Goal: Information Seeking & Learning: Understand process/instructions

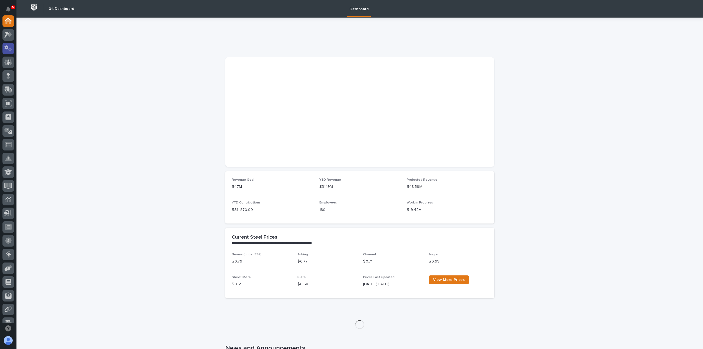
click at [12, 45] on icon at bounding box center [8, 48] width 8 height 6
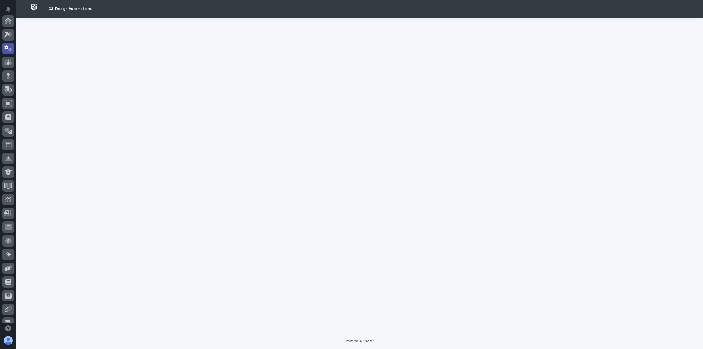
scroll to position [27, 0]
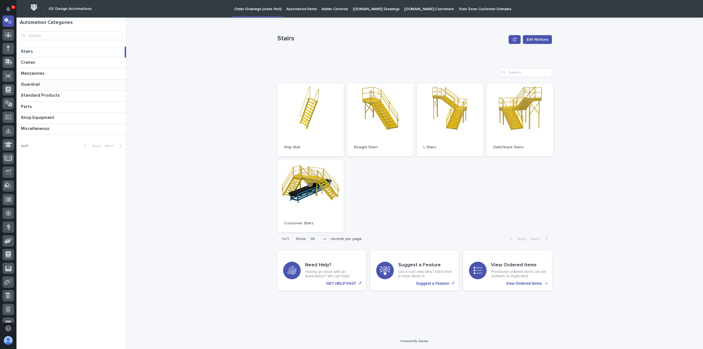
click at [37, 84] on p "Guardrail" at bounding box center [31, 84] width 20 height 6
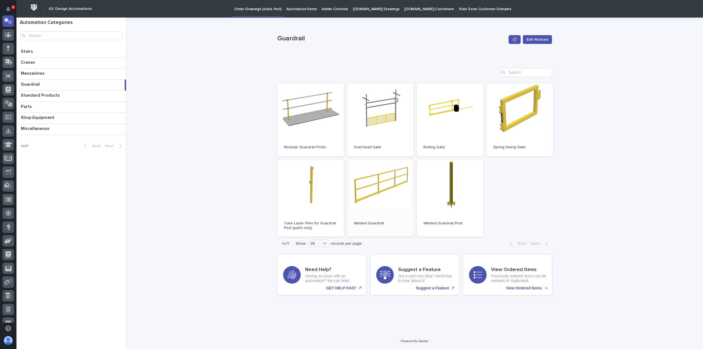
click at [376, 192] on link "Open" at bounding box center [380, 198] width 66 height 77
click at [381, 130] on link "Open" at bounding box center [380, 119] width 66 height 73
click at [30, 53] on p "Stairs" at bounding box center [27, 51] width 13 height 6
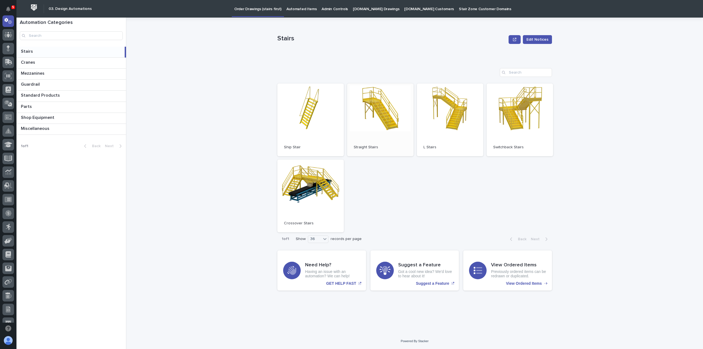
click at [388, 115] on link "Open" at bounding box center [380, 119] width 66 height 73
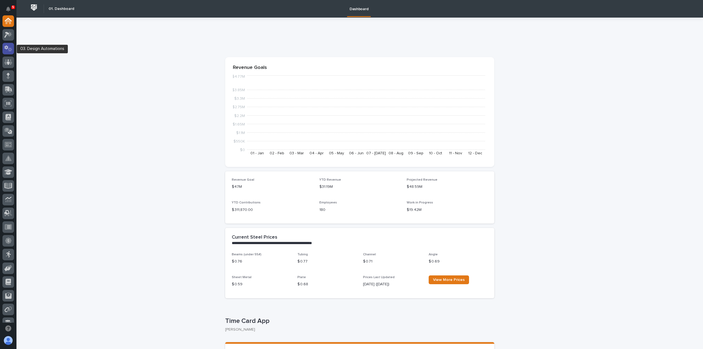
click at [13, 47] on div at bounding box center [8, 49] width 12 height 12
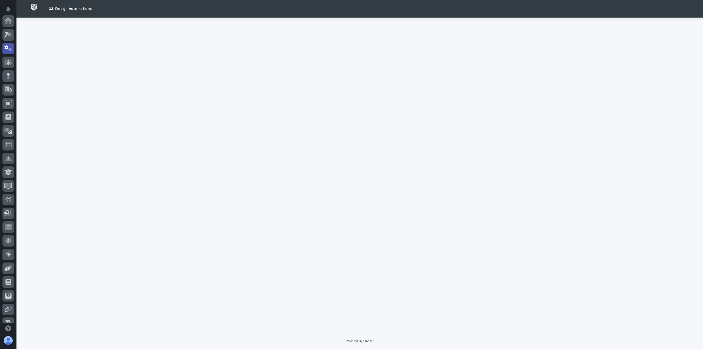
scroll to position [27, 0]
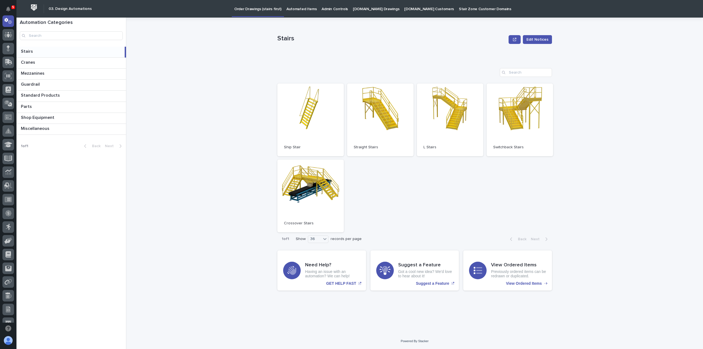
click at [38, 55] on div "Stairs Stairs" at bounding box center [70, 52] width 108 height 11
click at [323, 135] on link "Open" at bounding box center [310, 119] width 66 height 73
click at [46, 62] on p at bounding box center [72, 62] width 103 height 5
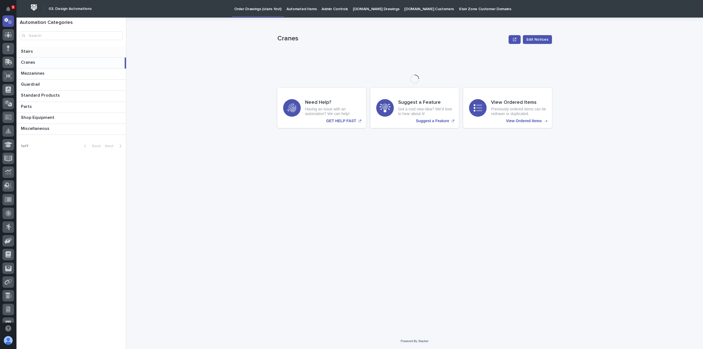
click at [40, 52] on p at bounding box center [72, 51] width 103 height 5
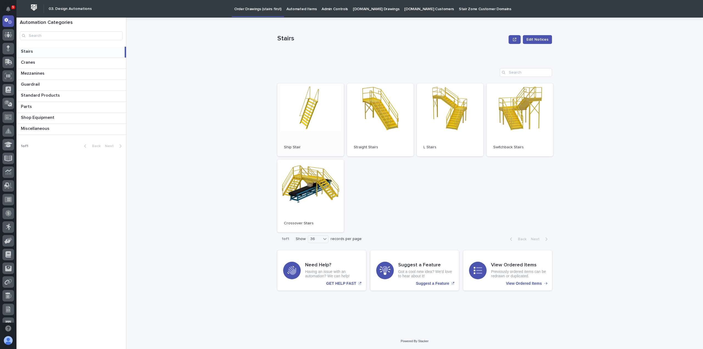
click at [312, 121] on span "Open" at bounding box center [311, 120] width 10 height 4
click at [368, 124] on link "Open" at bounding box center [380, 119] width 66 height 73
click at [445, 121] on span "Open" at bounding box center [450, 120] width 10 height 4
click at [36, 52] on p at bounding box center [72, 51] width 102 height 5
click at [379, 121] on span "Open" at bounding box center [380, 120] width 10 height 4
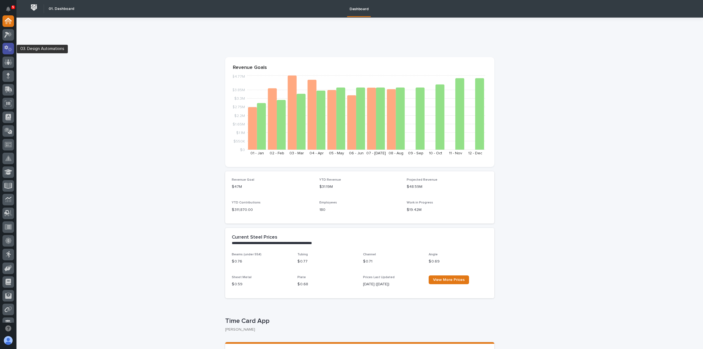
click at [10, 49] on icon at bounding box center [10, 50] width 4 height 4
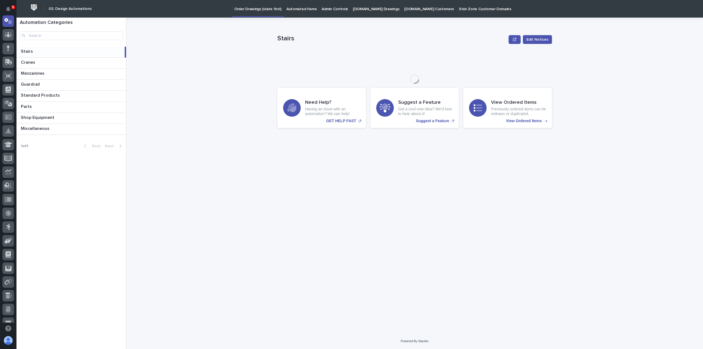
click at [45, 52] on p at bounding box center [72, 51] width 102 height 5
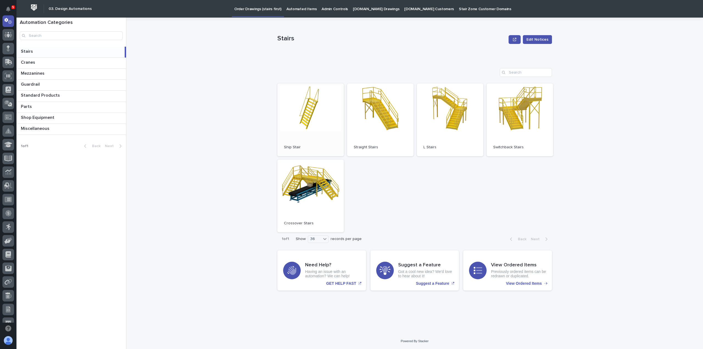
click at [317, 110] on link "Open" at bounding box center [310, 119] width 66 height 73
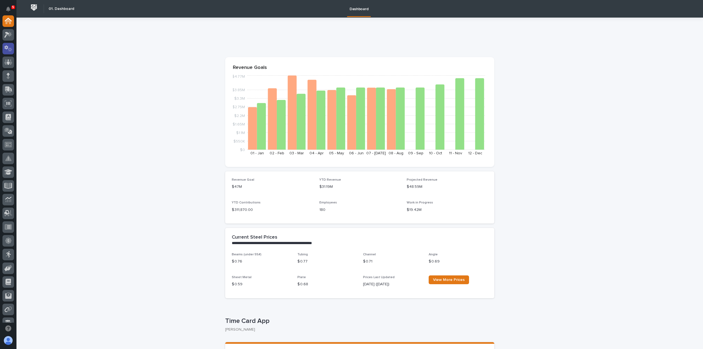
click at [8, 51] on icon at bounding box center [8, 48] width 8 height 6
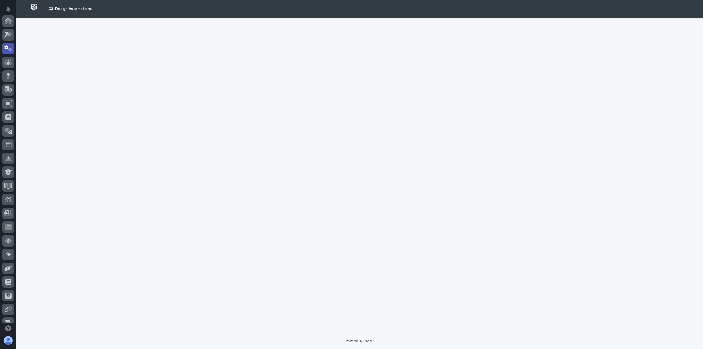
scroll to position [27, 0]
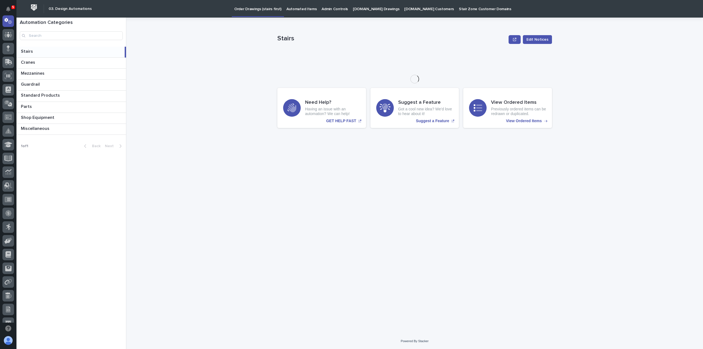
click at [48, 51] on p at bounding box center [72, 51] width 102 height 5
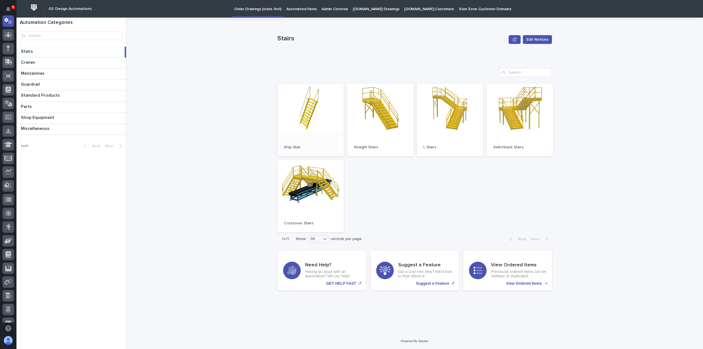
click at [298, 102] on link "Open" at bounding box center [310, 119] width 66 height 73
click at [42, 68] on div "Cranes Cranes" at bounding box center [71, 63] width 110 height 11
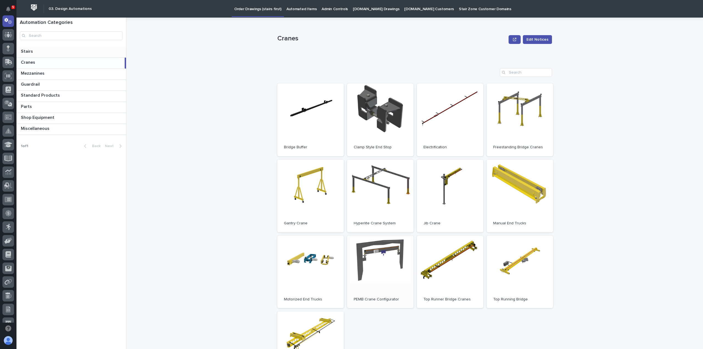
click at [374, 248] on link "Open" at bounding box center [380, 272] width 66 height 73
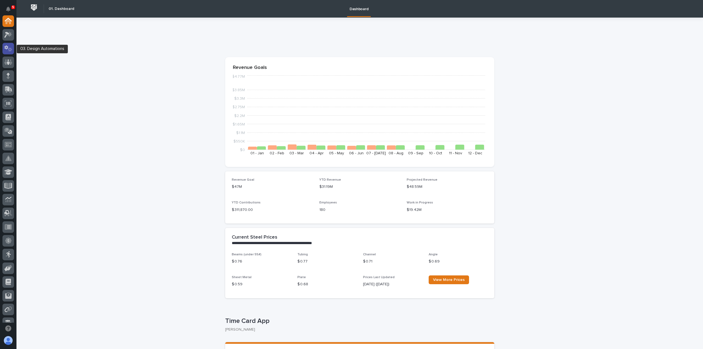
click at [9, 47] on icon at bounding box center [8, 48] width 8 height 6
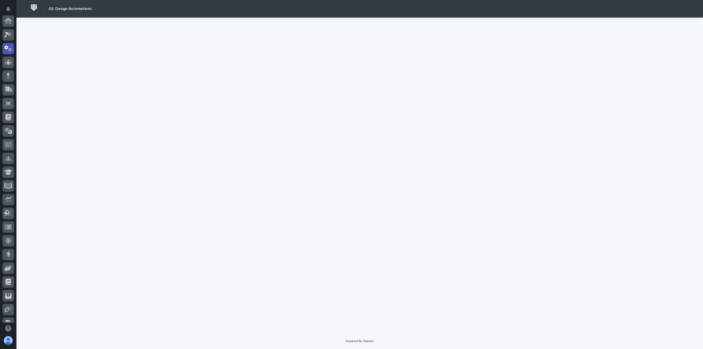
scroll to position [27, 0]
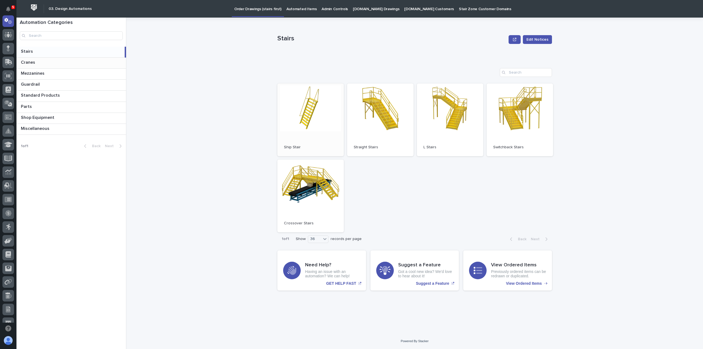
click at [331, 121] on link "Open" at bounding box center [310, 119] width 66 height 73
click at [42, 59] on div "Cranes Cranes" at bounding box center [71, 63] width 110 height 11
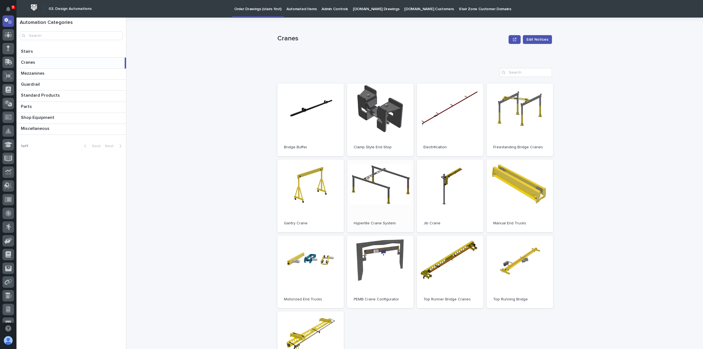
click at [401, 185] on link "Open" at bounding box center [380, 196] width 66 height 73
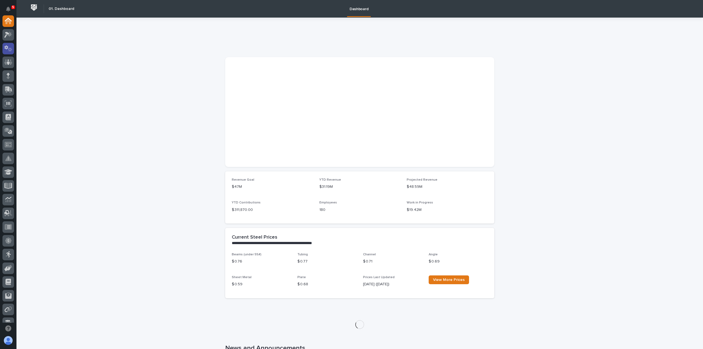
click at [9, 47] on icon at bounding box center [8, 48] width 8 height 6
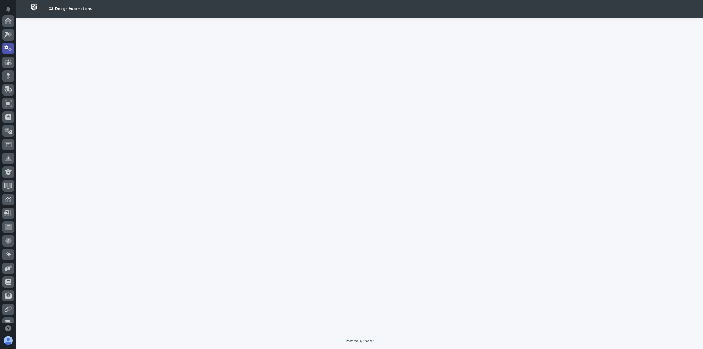
scroll to position [27, 0]
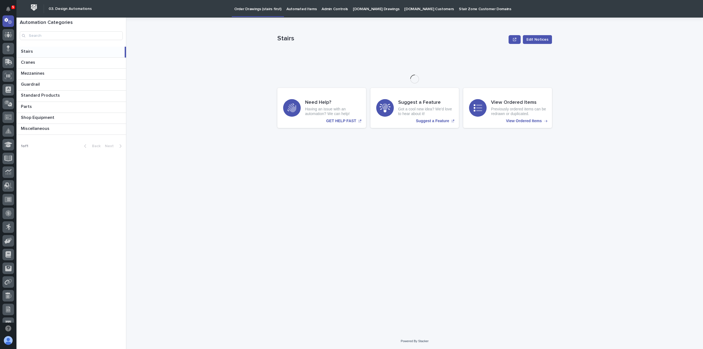
click at [38, 55] on div "Stairs Stairs" at bounding box center [70, 52] width 108 height 11
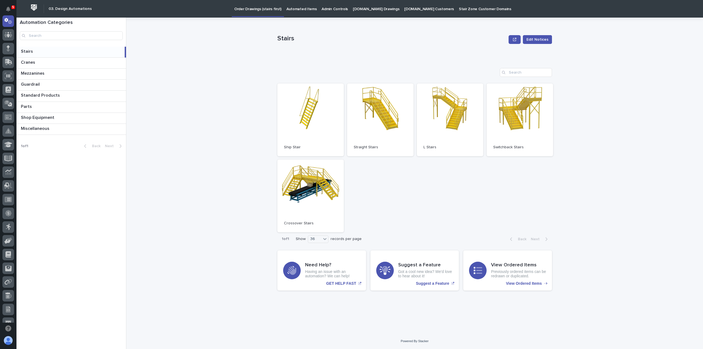
click at [298, 116] on link "Open" at bounding box center [310, 119] width 66 height 73
click at [51, 65] on p at bounding box center [72, 62] width 103 height 5
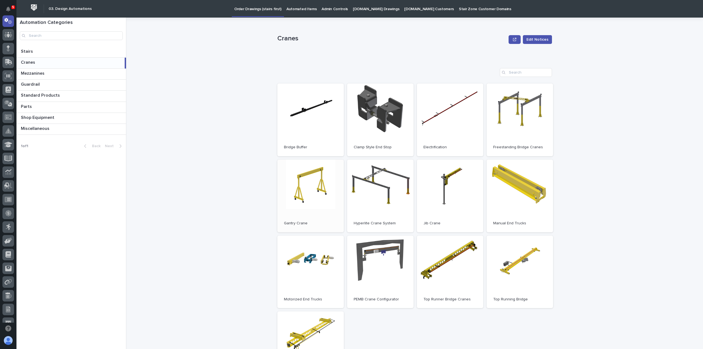
click at [303, 188] on link "Open" at bounding box center [310, 196] width 66 height 73
drag, startPoint x: 43, startPoint y: 51, endPoint x: 48, endPoint y: 52, distance: 5.8
click at [43, 51] on p at bounding box center [72, 51] width 103 height 5
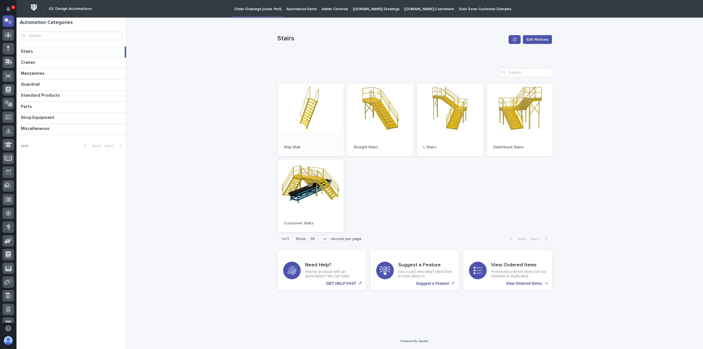
click at [301, 116] on link "Open" at bounding box center [310, 119] width 66 height 73
click at [407, 118] on link "Open" at bounding box center [380, 119] width 66 height 73
click at [59, 80] on div "Guardrail Guardrail" at bounding box center [71, 85] width 110 height 11
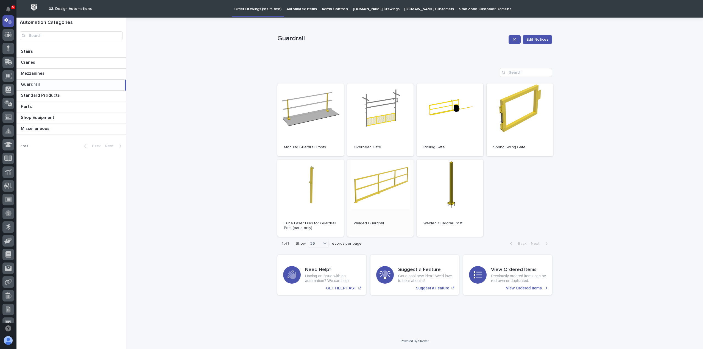
click at [378, 193] on link "Open" at bounding box center [380, 198] width 66 height 77
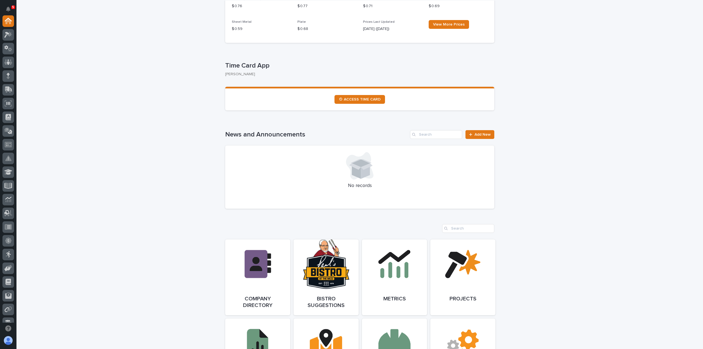
scroll to position [946, 0]
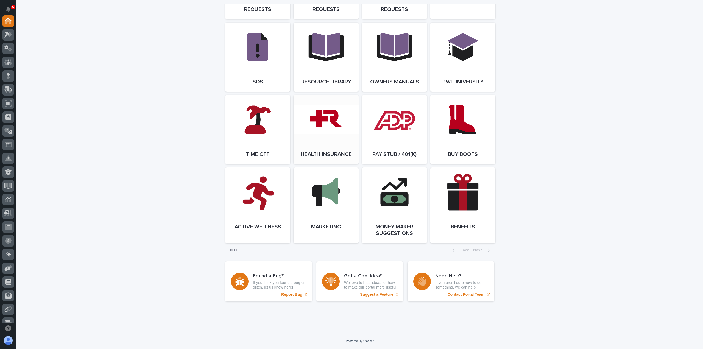
click at [314, 129] on link "Open Link" at bounding box center [326, 129] width 65 height 69
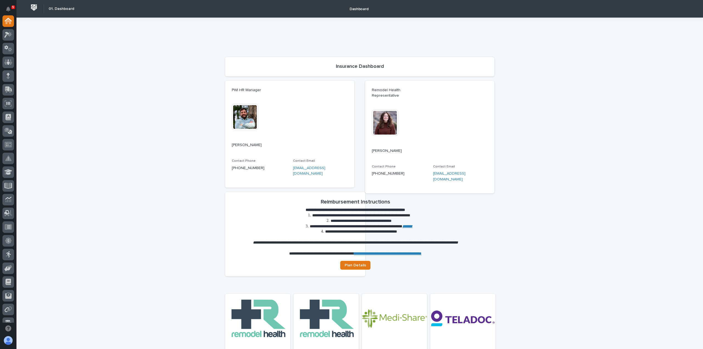
scroll to position [181, 0]
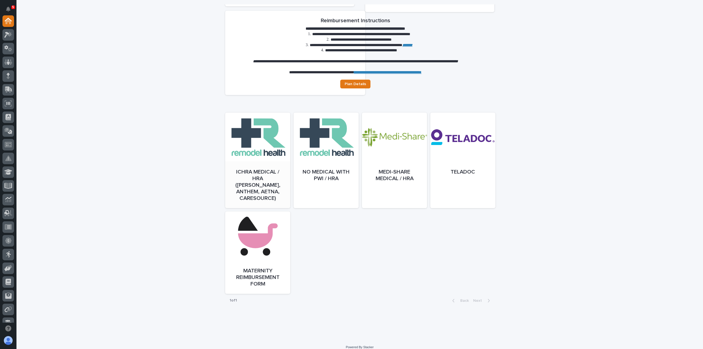
click at [260, 144] on link "Open" at bounding box center [257, 166] width 65 height 96
click at [401, 160] on div at bounding box center [394, 166] width 65 height 96
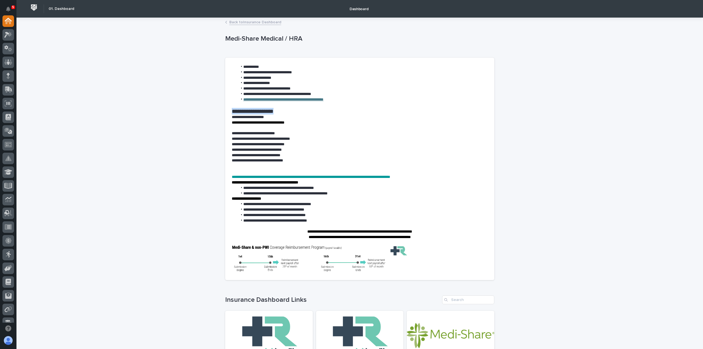
drag, startPoint x: 288, startPoint y: 111, endPoint x: 226, endPoint y: 111, distance: 61.8
click at [226, 111] on section "**********" at bounding box center [359, 169] width 269 height 223
drag, startPoint x: 228, startPoint y: 122, endPoint x: 313, endPoint y: 124, distance: 85.2
click at [313, 124] on section "**********" at bounding box center [359, 169] width 269 height 223
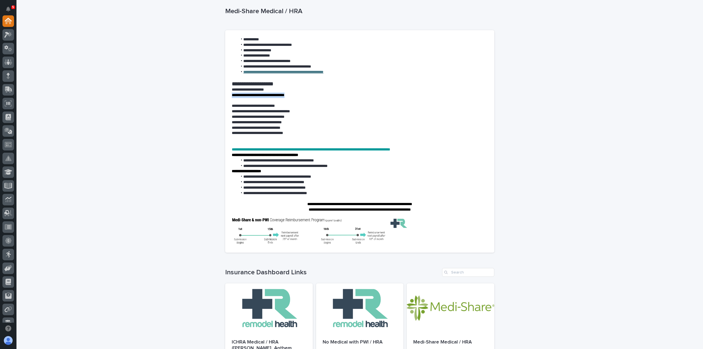
click at [287, 194] on span "**********" at bounding box center [275, 193] width 64 height 4
drag, startPoint x: 287, startPoint y: 194, endPoint x: 340, endPoint y: 191, distance: 53.6
click at [287, 194] on span "**********" at bounding box center [275, 193] width 64 height 4
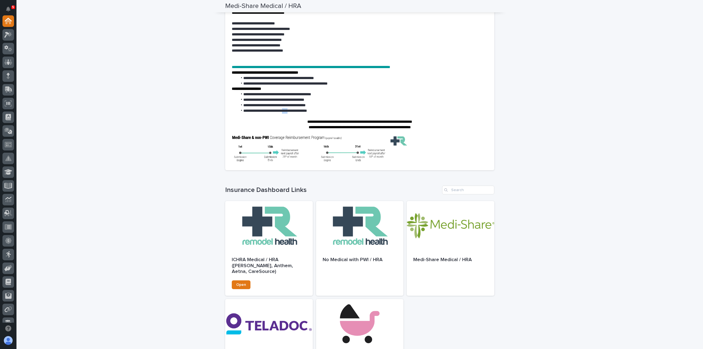
scroll to position [203, 0]
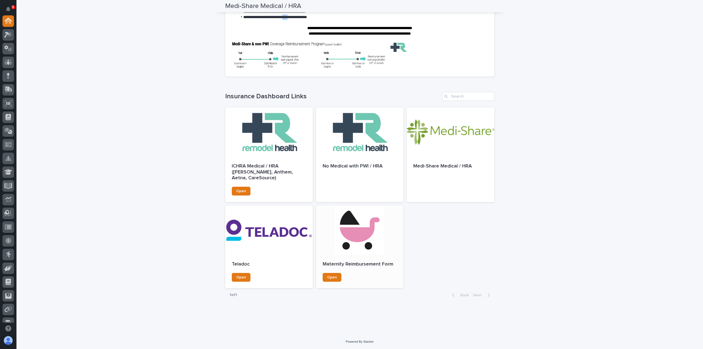
click at [327, 237] on div at bounding box center [360, 229] width 88 height 49
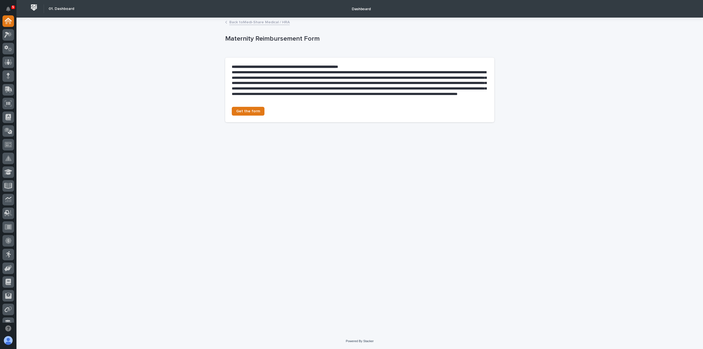
click at [235, 23] on link "Back to Medi-Share Medical / HRA" at bounding box center [259, 22] width 60 height 6
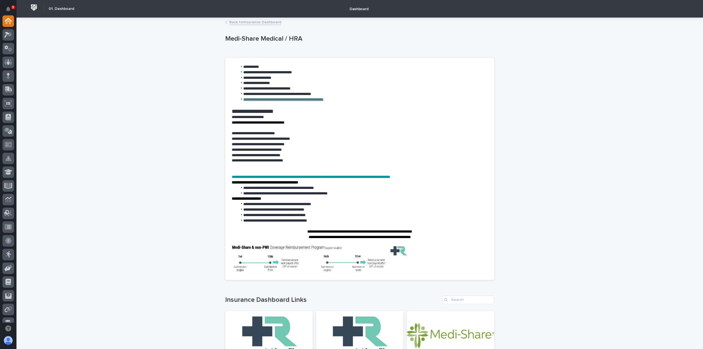
click at [248, 23] on link "Back to Insurance Dashboard" at bounding box center [255, 22] width 52 height 6
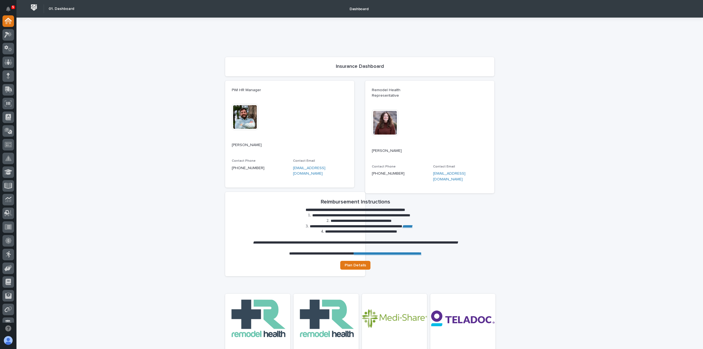
scroll to position [137, 0]
